Goal: Information Seeking & Learning: Learn about a topic

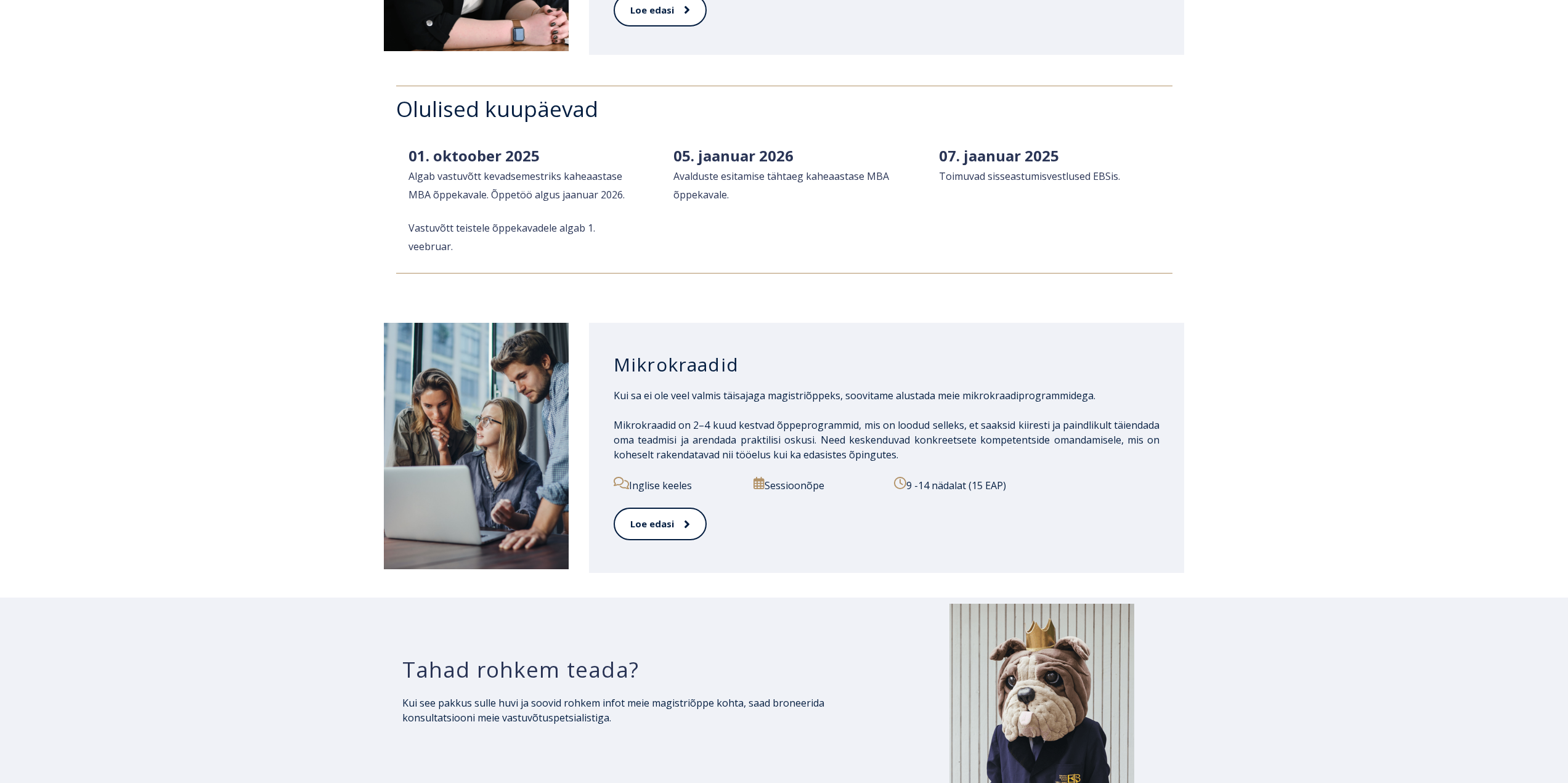
scroll to position [1664, 0]
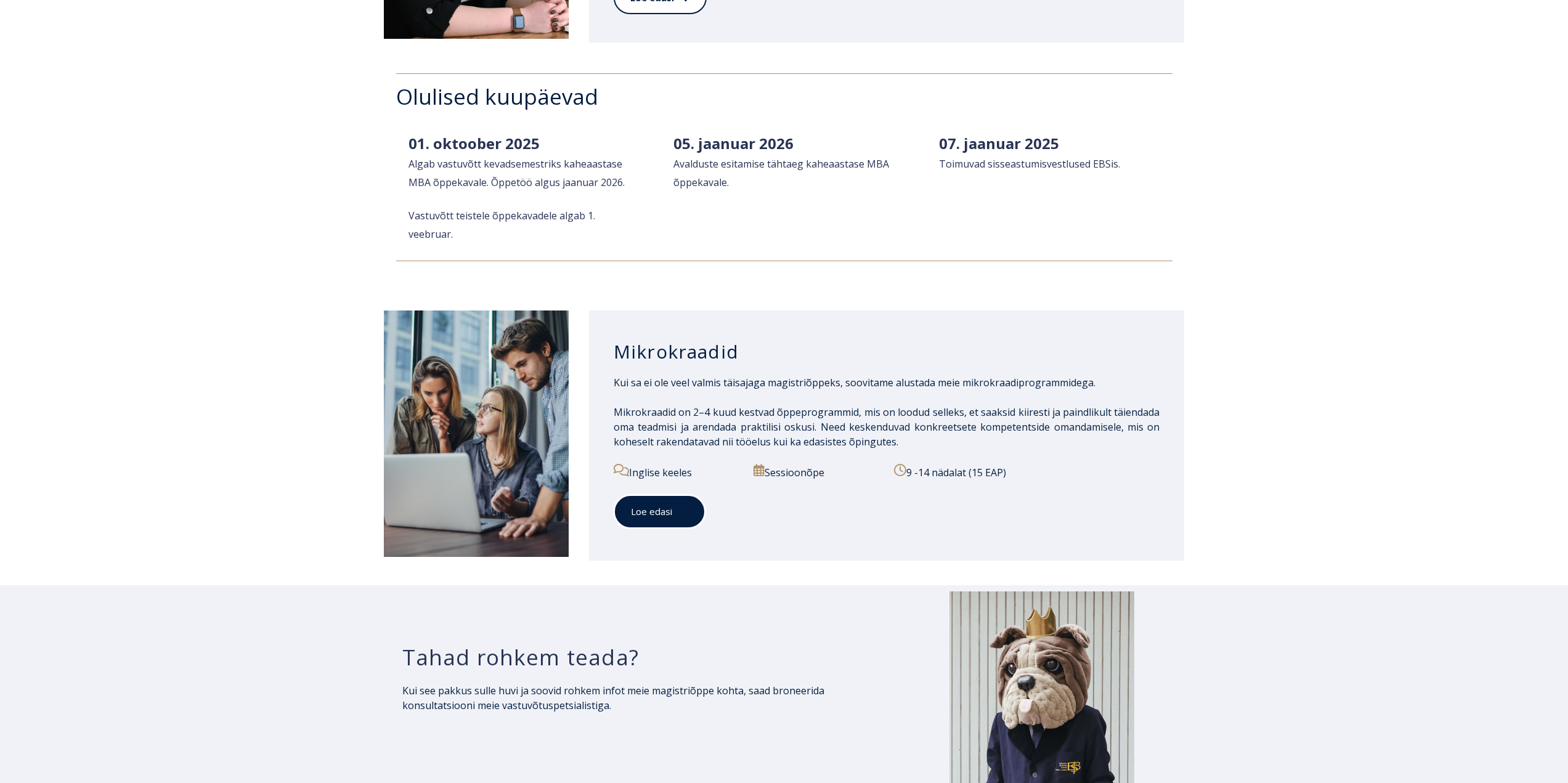
click at [663, 516] on link "Loe edasi" at bounding box center [659, 512] width 92 height 34
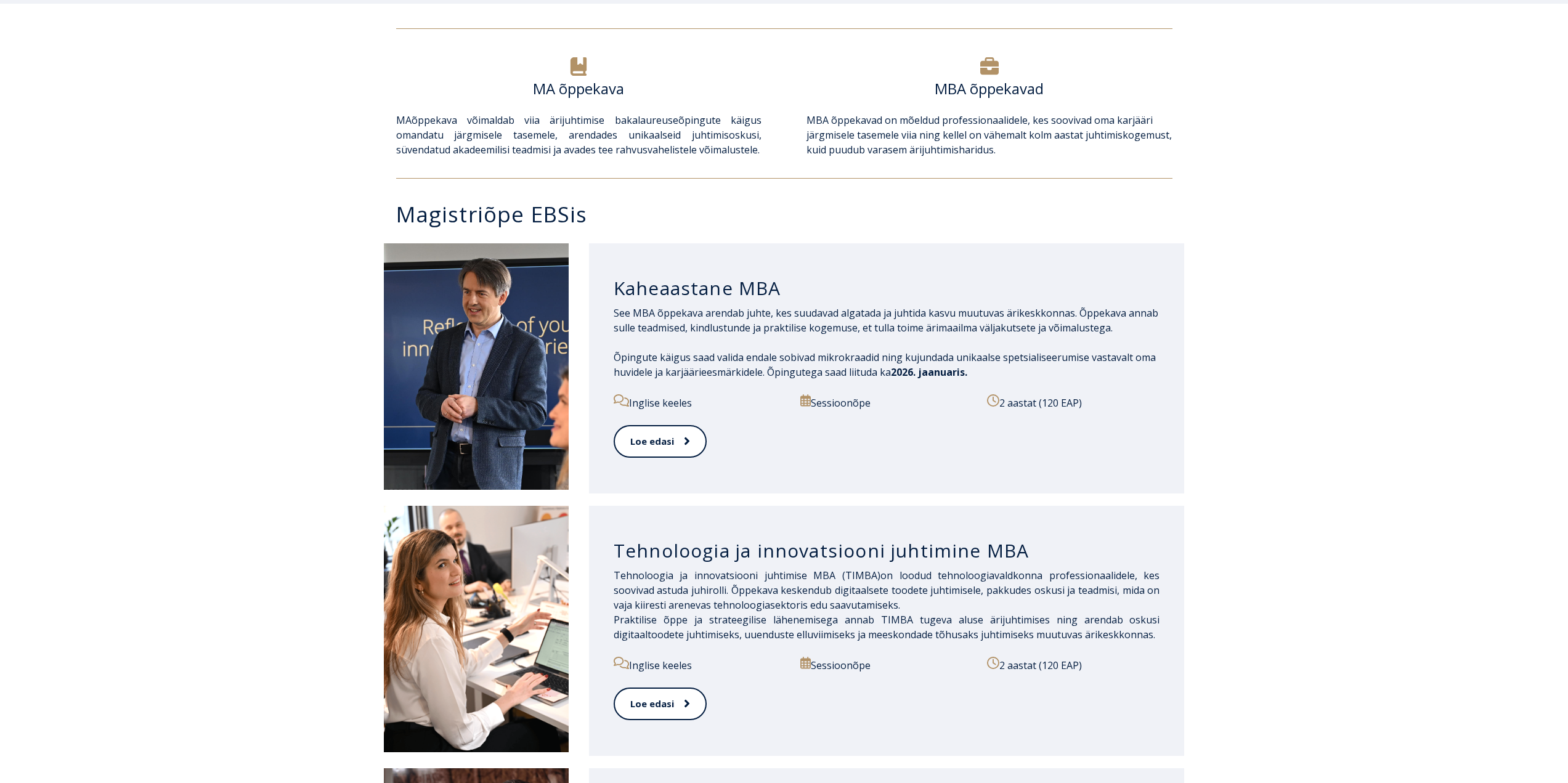
scroll to position [432, 0]
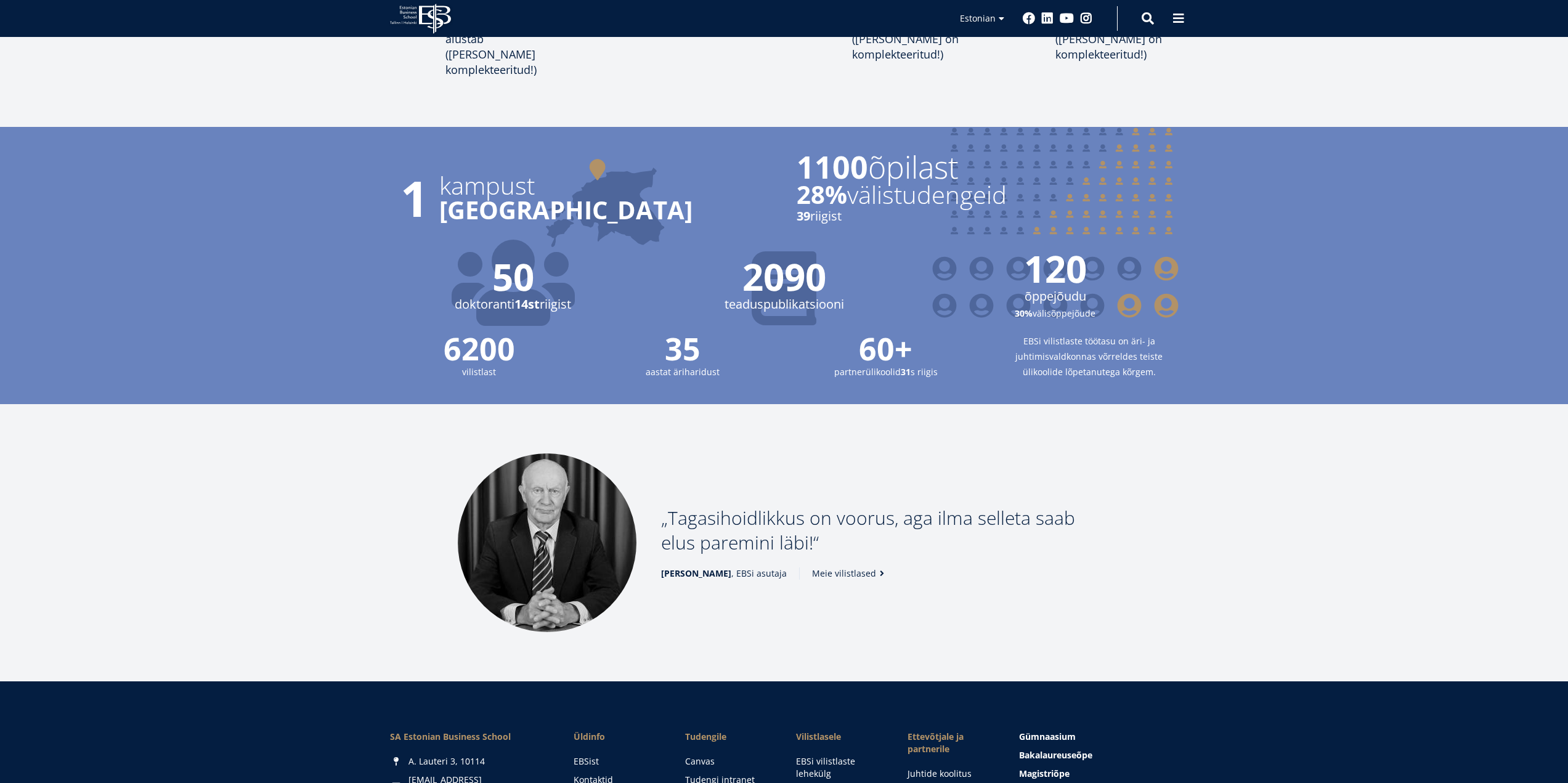
scroll to position [1294, 0]
